Goal: Information Seeking & Learning: Learn about a topic

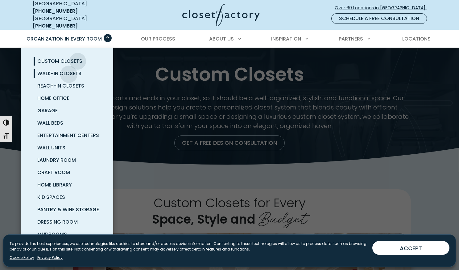
click at [69, 70] on span "Walk-In Closets" at bounding box center [59, 73] width 44 height 7
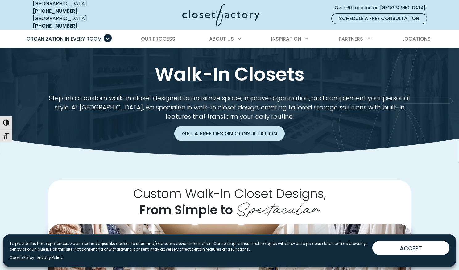
click at [253, 128] on link "Get a Free Design Consultation" at bounding box center [229, 133] width 111 height 15
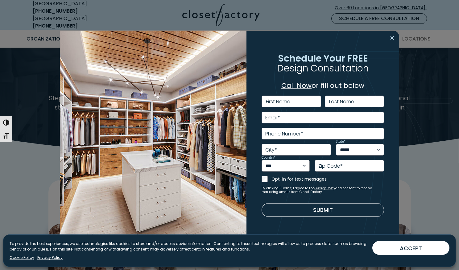
click at [390, 39] on button "Close modal" at bounding box center [392, 38] width 9 height 10
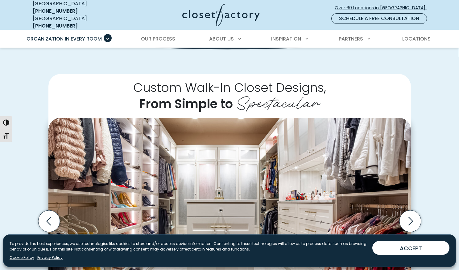
scroll to position [122, 0]
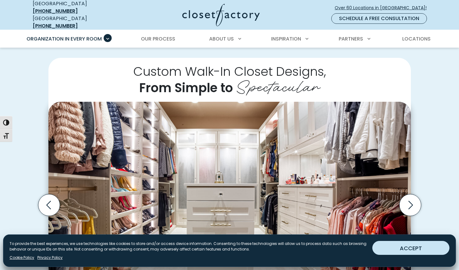
click at [424, 251] on button "ACCEPT" at bounding box center [411, 248] width 77 height 14
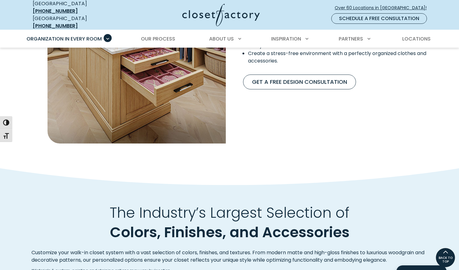
scroll to position [0, 0]
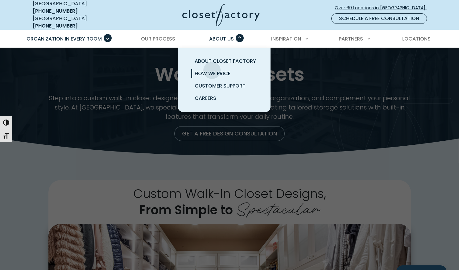
click at [212, 70] on span "How We Price" at bounding box center [213, 73] width 36 height 7
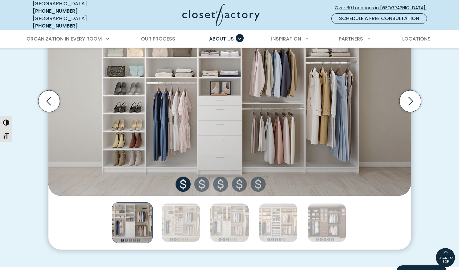
scroll to position [228, 0]
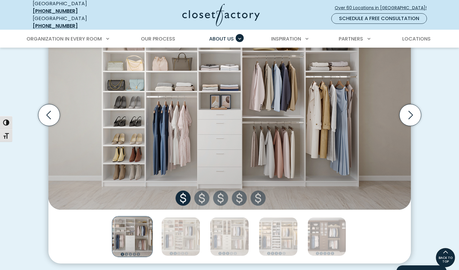
click at [201, 194] on img "Thumbnail Gallery" at bounding box center [229, 114] width 363 height 189
click at [189, 245] on img "Thumbnail Gallery" at bounding box center [180, 236] width 39 height 39
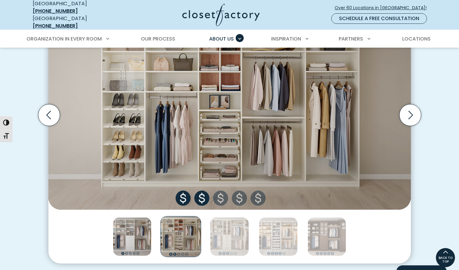
click at [132, 234] on img "Thumbnail Gallery" at bounding box center [132, 236] width 39 height 39
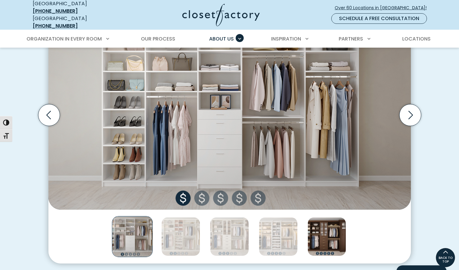
click at [319, 224] on img "Thumbnail Gallery" at bounding box center [327, 236] width 39 height 39
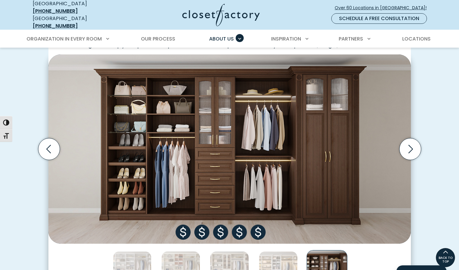
scroll to position [189, 0]
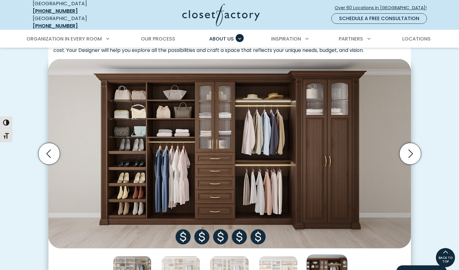
click at [126, 259] on img "Thumbnail Gallery" at bounding box center [132, 274] width 39 height 39
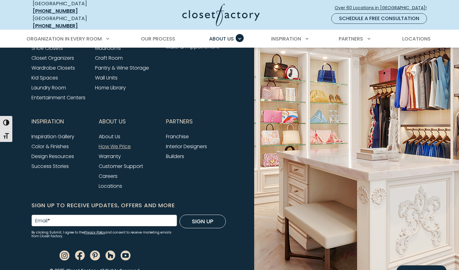
scroll to position [1348, 0]
